Goal: Information Seeking & Learning: Learn about a topic

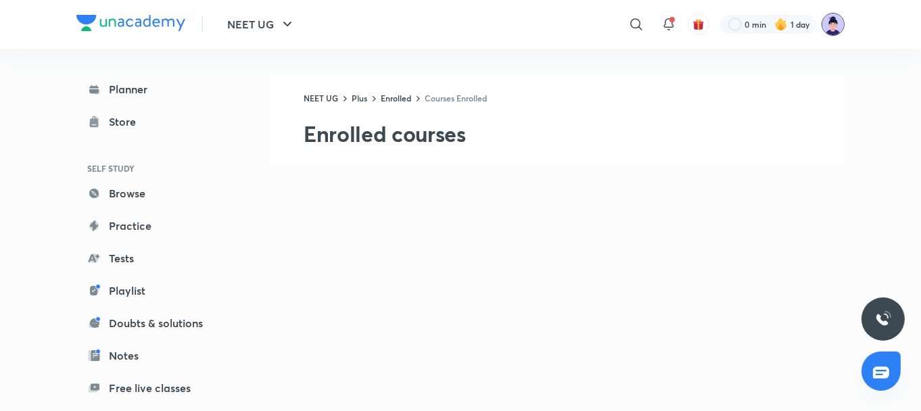
click at [828, 22] on img at bounding box center [832, 24] width 23 height 23
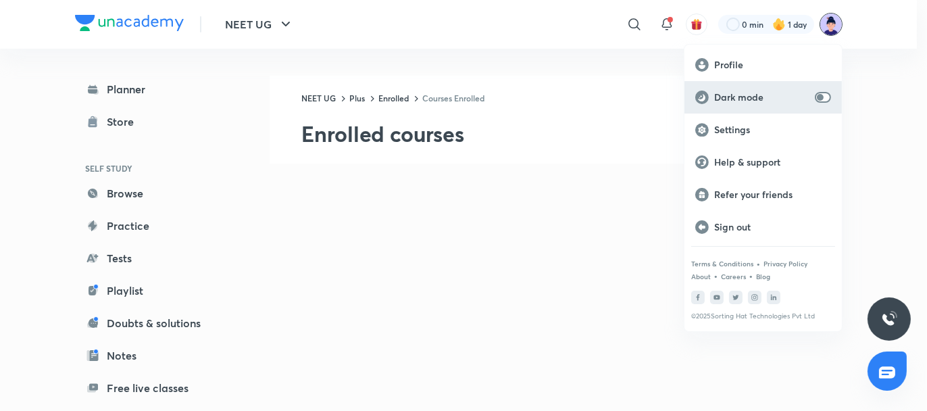
click at [804, 97] on p "Dark mode" at bounding box center [762, 97] width 95 height 12
checkbox input "true"
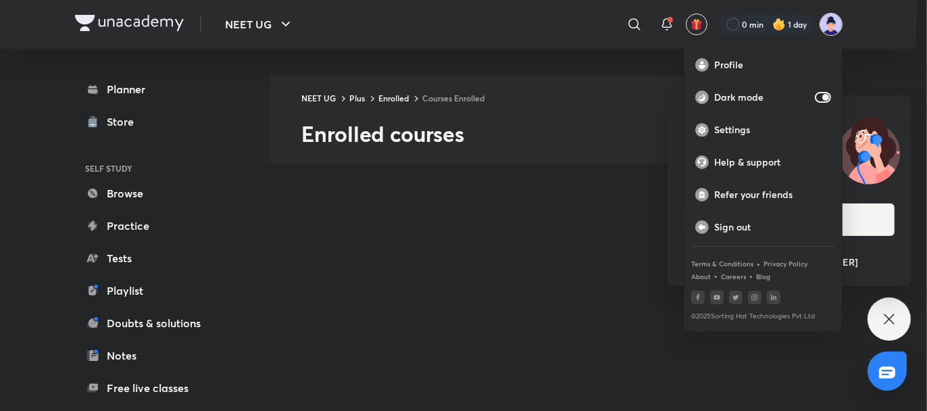
click at [605, 65] on div at bounding box center [463, 205] width 927 height 411
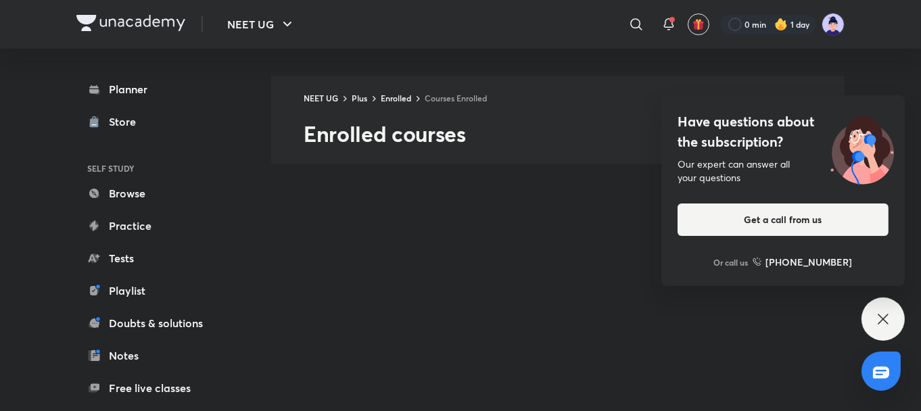
click at [893, 324] on div "Have questions about the subscription? Our expert can answer all your questions…" at bounding box center [882, 318] width 43 height 43
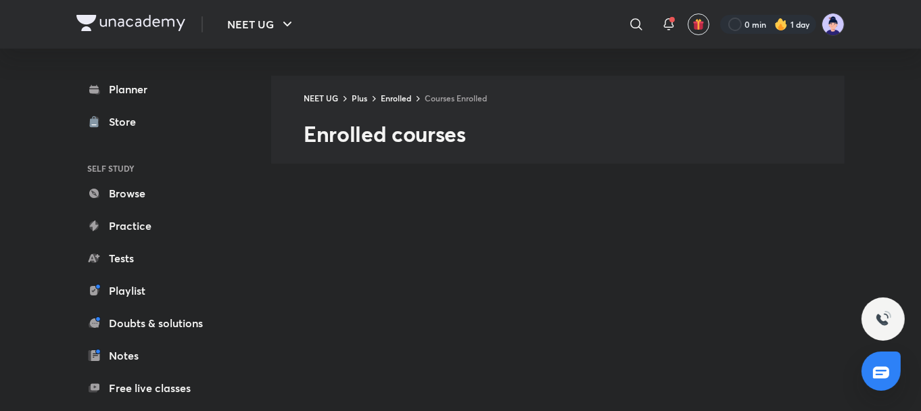
scroll to position [14, 0]
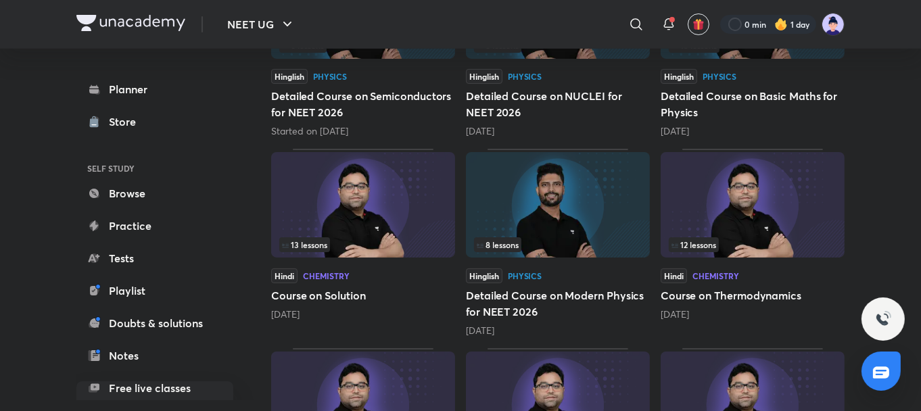
scroll to position [311, 0]
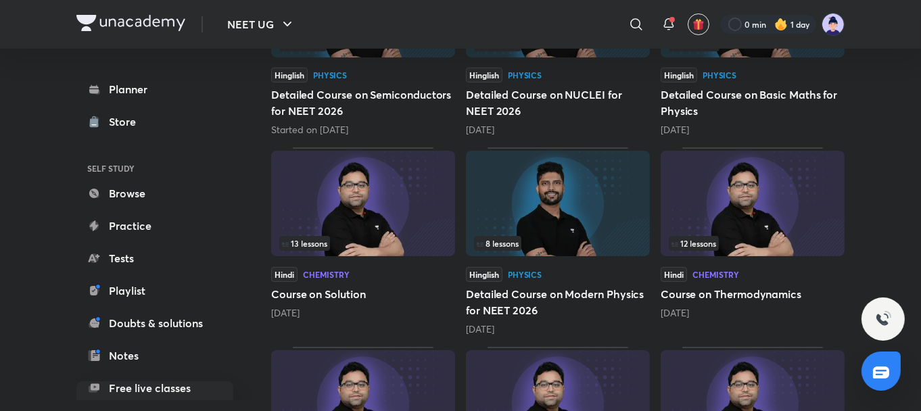
click at [380, 185] on img at bounding box center [363, 203] width 184 height 105
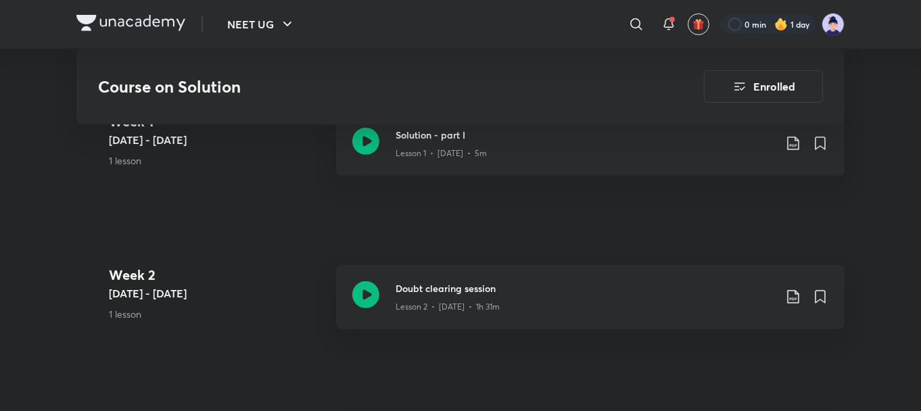
scroll to position [865, 0]
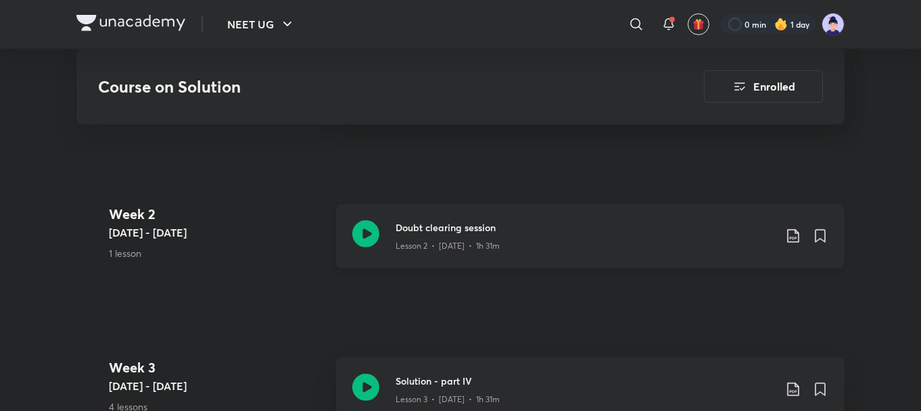
click at [427, 240] on p "Lesson 2 • [DATE] • 1h 31m" at bounding box center [447, 246] width 104 height 12
